Goal: Check status: Check status

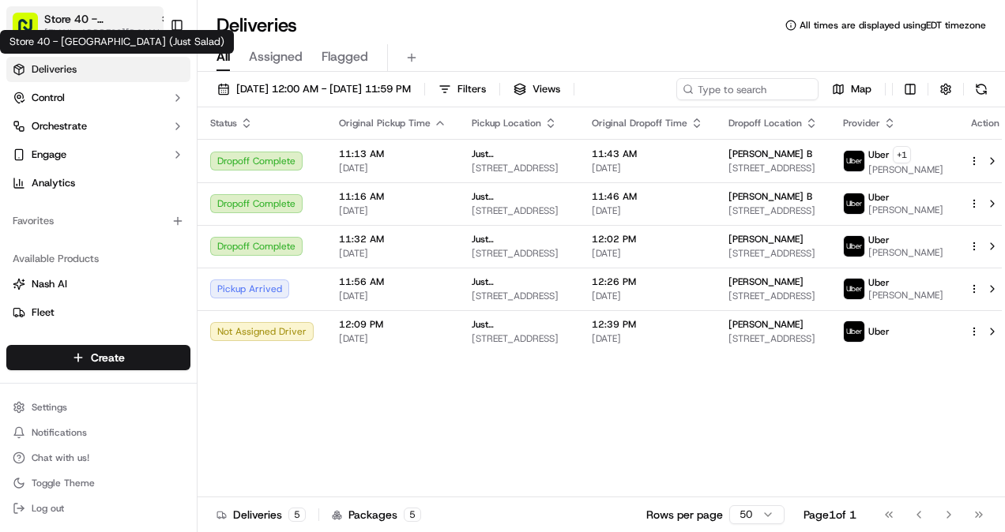
click at [123, 21] on span "Store 40 - [GEOGRAPHIC_DATA] (Just Salad)" at bounding box center [98, 19] width 109 height 16
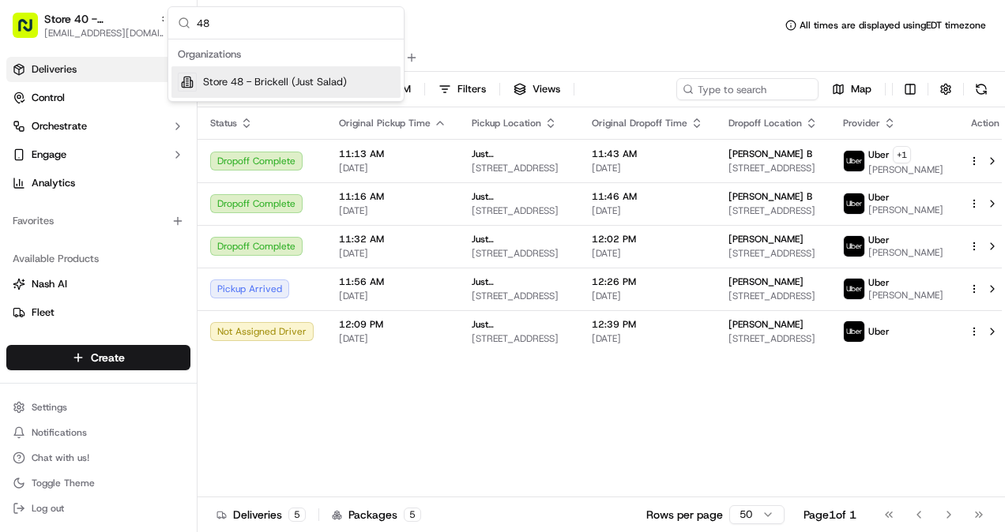
type input "48"
click at [288, 83] on span "Store 48 - Brickell (Just Salad)" at bounding box center [275, 82] width 144 height 14
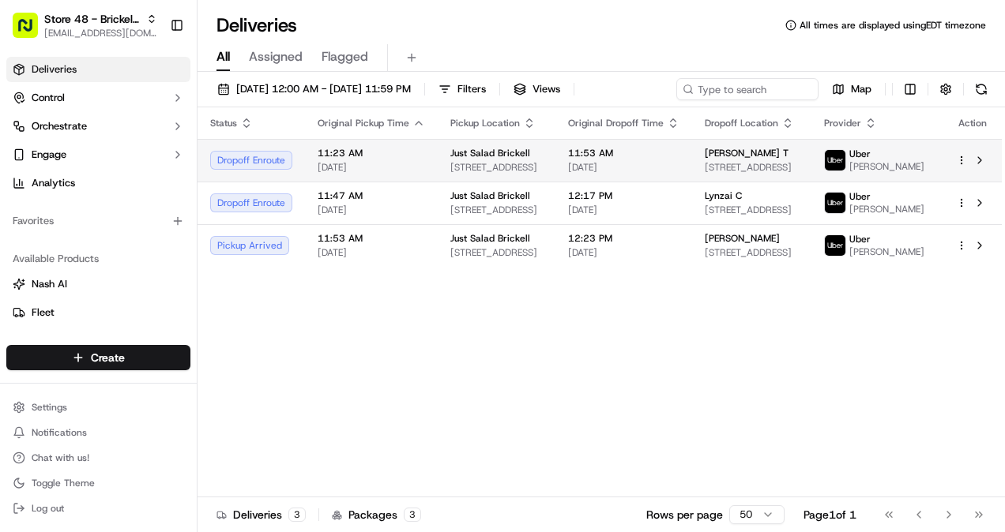
click at [542, 171] on span "[STREET_ADDRESS]" at bounding box center [496, 167] width 92 height 13
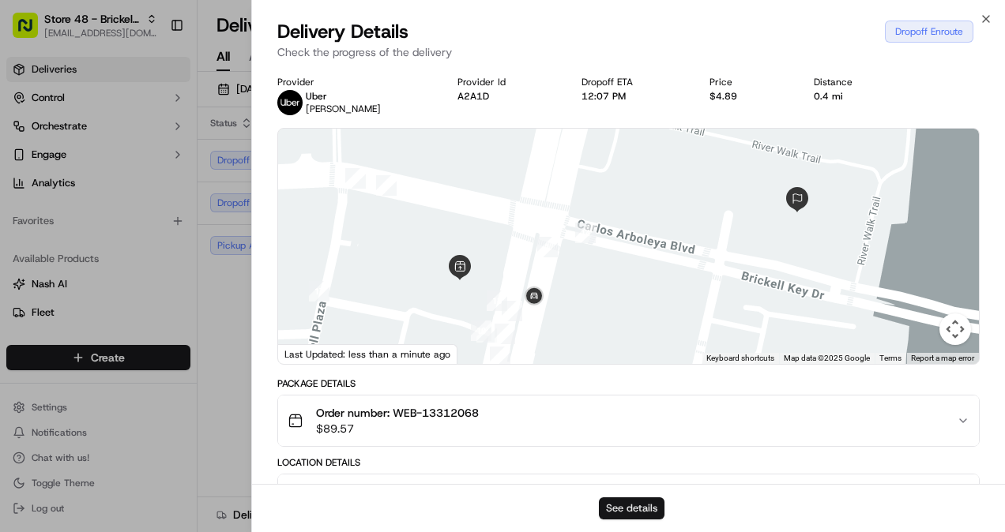
click at [629, 502] on button "See details" at bounding box center [632, 509] width 66 height 22
